Goal: Communication & Community: Answer question/provide support

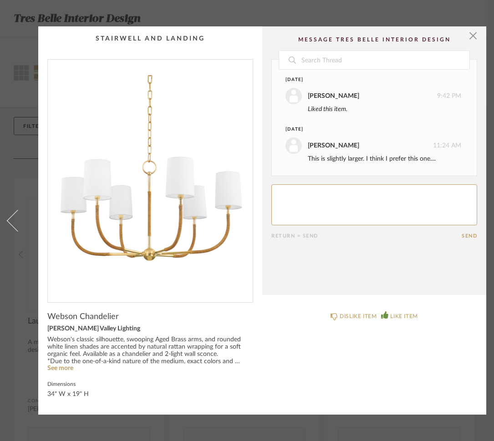
click at [305, 198] on textarea at bounding box center [374, 204] width 206 height 41
type textarea "perfect"
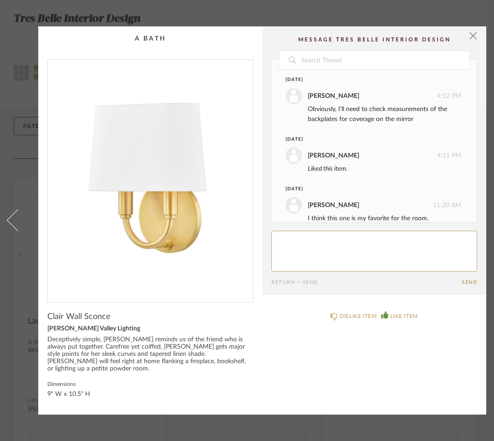
scroll to position [13, 0]
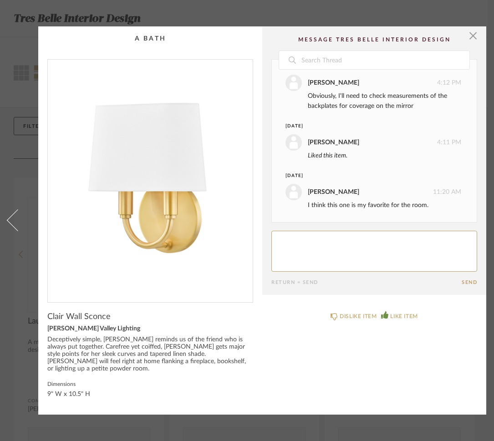
click at [282, 243] on textarea at bounding box center [374, 251] width 206 height 41
type textarea "great!!"
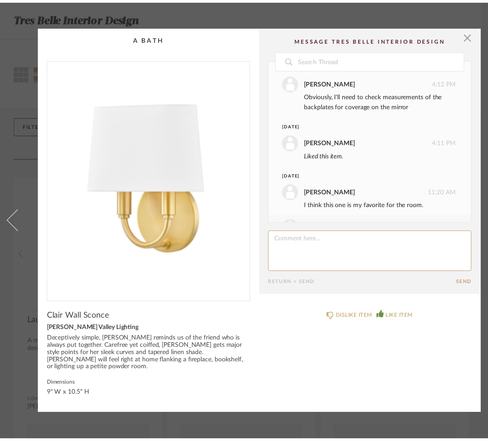
scroll to position [49, 0]
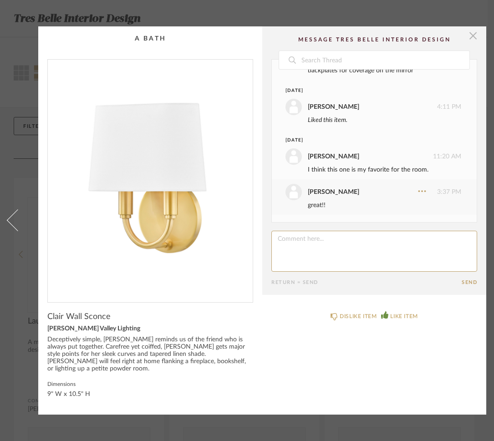
click at [475, 37] on span "button" at bounding box center [473, 35] width 18 height 18
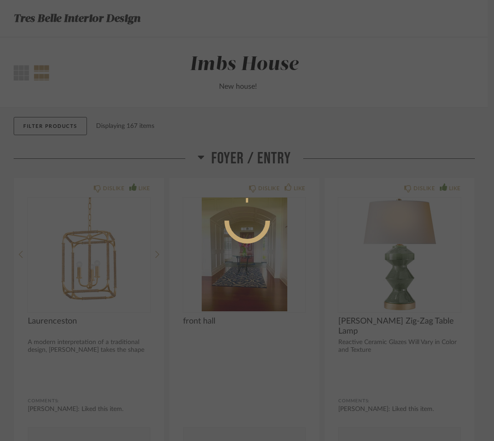
scroll to position [4795, 0]
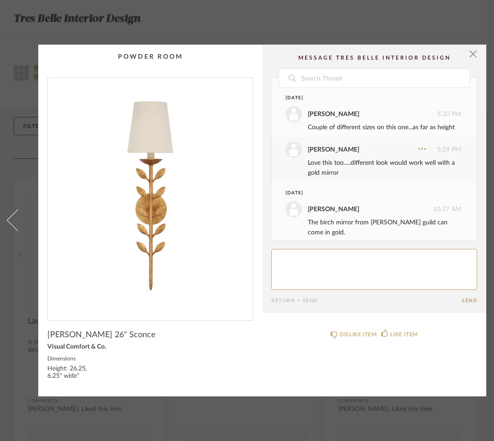
drag, startPoint x: 446, startPoint y: 321, endPoint x: 314, endPoint y: 266, distance: 143.1
click at [314, 266] on html "Tres Belle Interior Design Thumbnail View Full View Imbs House New house! Filte…" at bounding box center [247, 220] width 494 height 441
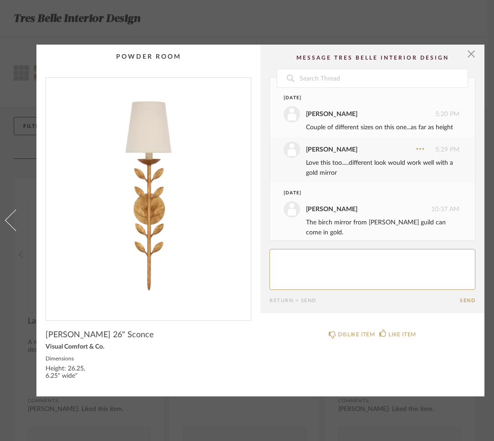
click at [284, 256] on html "Tres Belle Interior Design Thumbnail View Full View Imbs House New house! Filte…" at bounding box center [247, 220] width 494 height 441
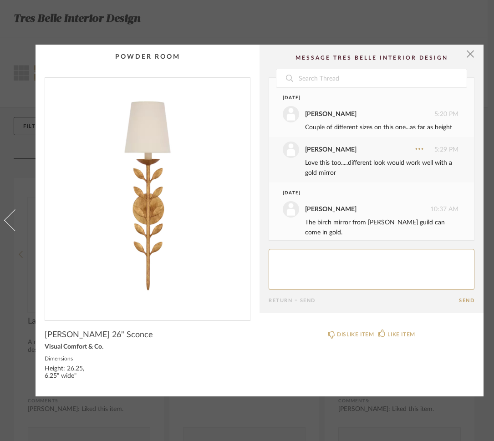
drag, startPoint x: 314, startPoint y: 266, endPoint x: 277, endPoint y: 259, distance: 37.1
click at [277, 259] on html "Tres Belle Interior Design Thumbnail View Full View Imbs House New house! Filte…" at bounding box center [247, 220] width 494 height 441
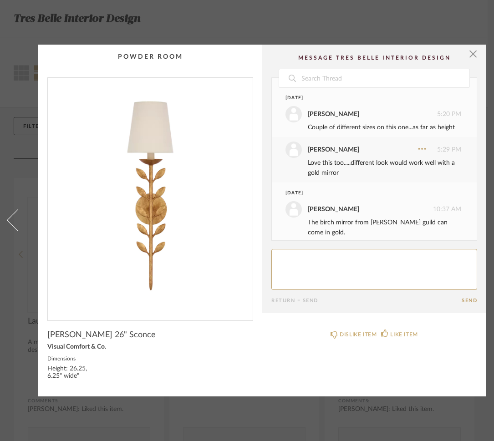
click at [295, 255] on textarea at bounding box center [374, 269] width 206 height 41
type textarea "PERFECT!!!!!"
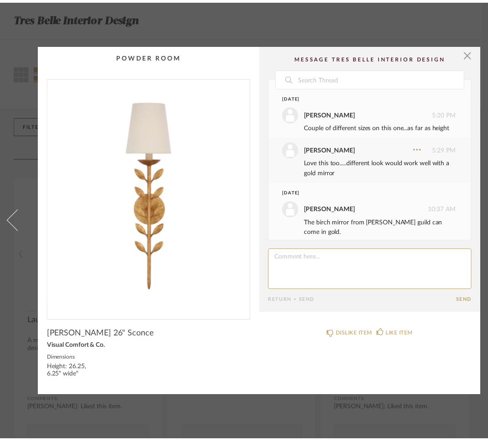
scroll to position [45, 0]
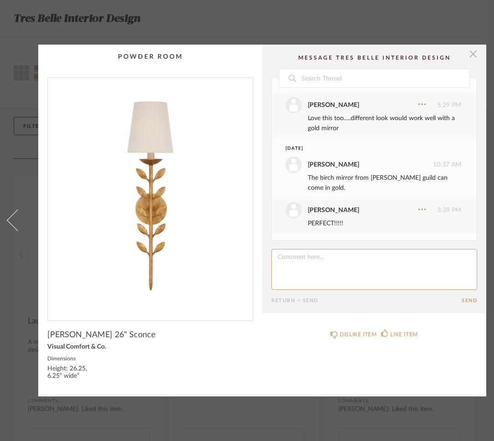
click at [476, 49] on span "button" at bounding box center [473, 54] width 18 height 18
